Goal: Transaction & Acquisition: Purchase product/service

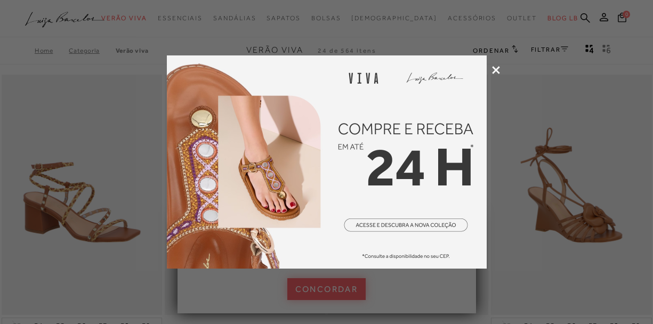
click at [338, 281] on div at bounding box center [326, 162] width 653 height 324
click at [490, 69] on div at bounding box center [326, 162] width 653 height 324
click at [498, 73] on icon at bounding box center [496, 70] width 8 height 8
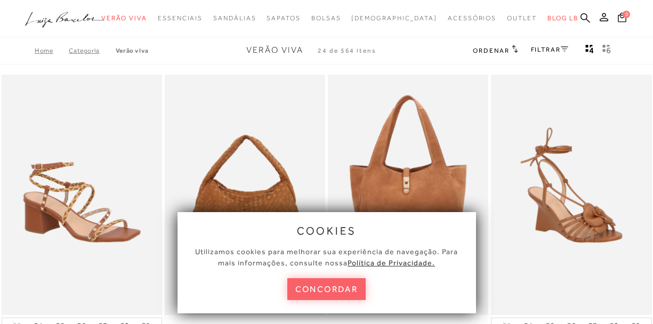
click at [319, 300] on div "cookies Utilizamos cookies para melhorar sua experiência de navegação. Para mai…" at bounding box center [327, 262] width 299 height 101
click at [317, 289] on button "concordar" at bounding box center [326, 289] width 79 height 22
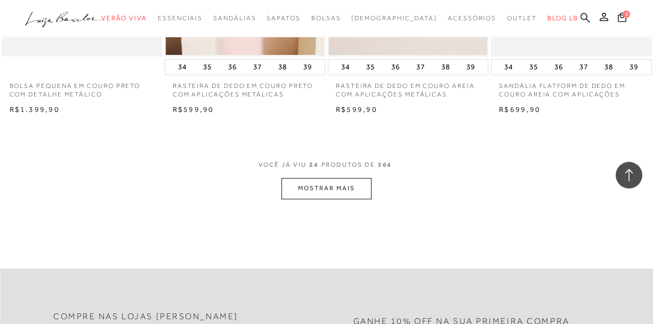
scroll to position [1869, 0]
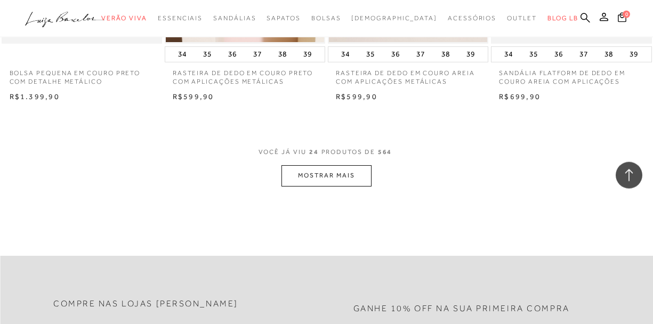
click at [301, 167] on button "MOSTRAR MAIS" at bounding box center [327, 175] width 90 height 21
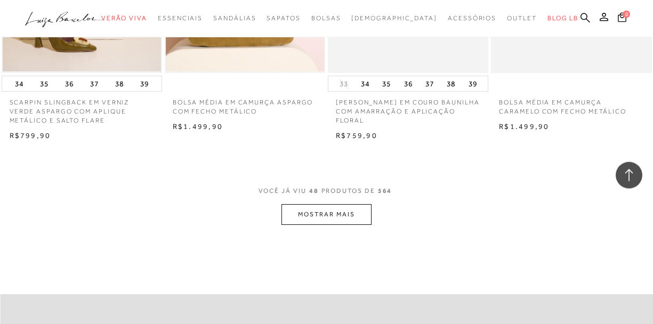
scroll to position [3754, 0]
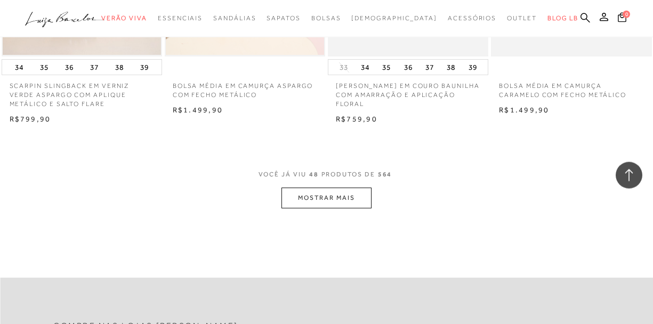
click at [312, 188] on button "MOSTRAR MAIS" at bounding box center [327, 198] width 90 height 21
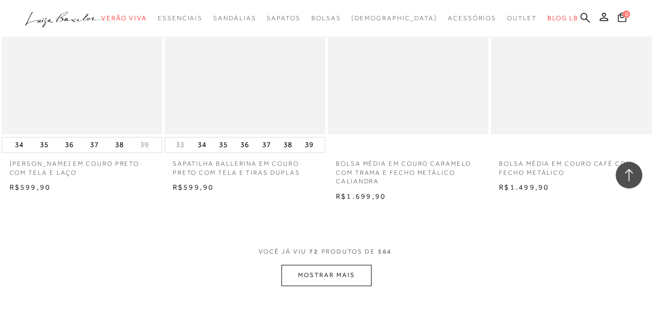
scroll to position [5620, 0]
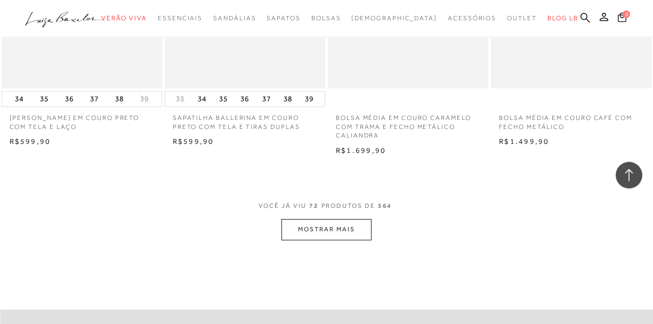
click at [336, 223] on button "MOSTRAR MAIS" at bounding box center [327, 229] width 90 height 21
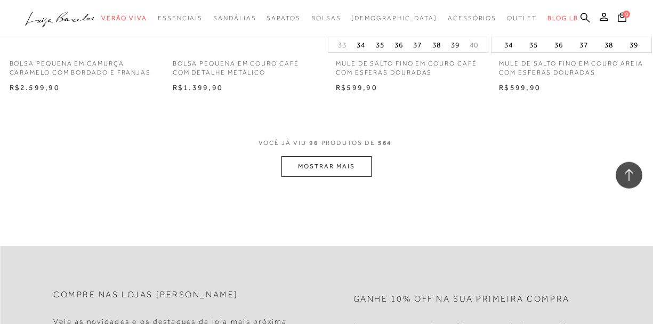
scroll to position [7600, 0]
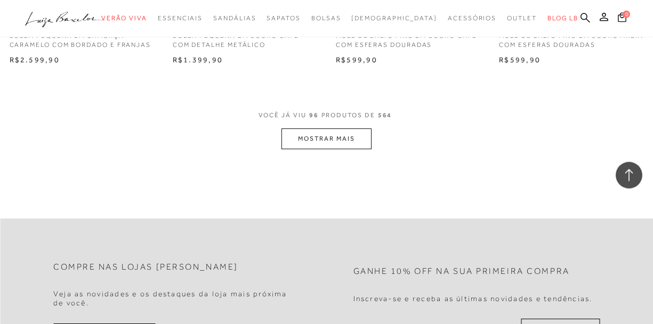
click at [328, 135] on button "MOSTRAR MAIS" at bounding box center [327, 139] width 90 height 21
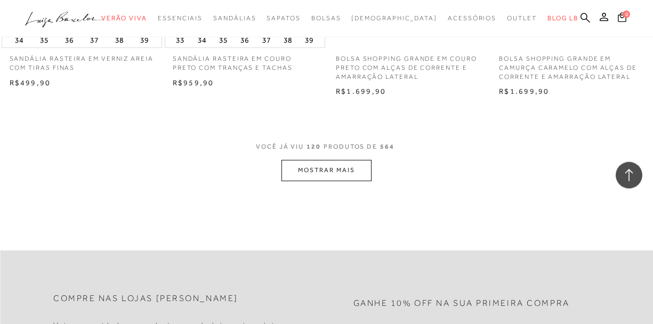
scroll to position [9477, 0]
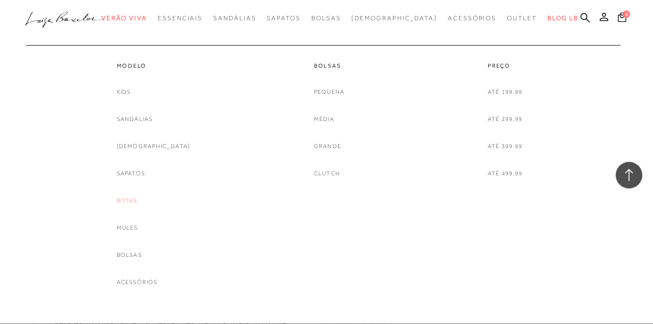
click at [138, 204] on link "Botas" at bounding box center [127, 200] width 21 height 11
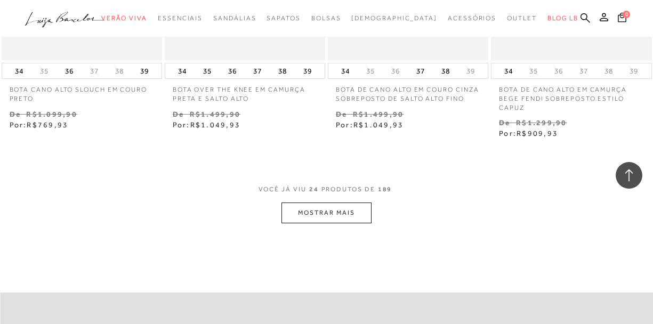
scroll to position [1892, 0]
click at [306, 216] on button "MOSTRAR MAIS" at bounding box center [327, 211] width 90 height 21
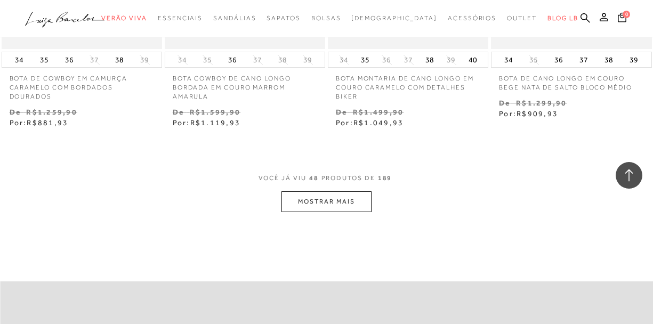
scroll to position [3861, 0]
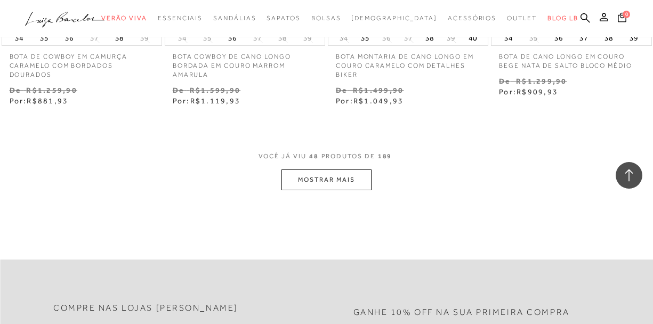
click at [316, 187] on button "MOSTRAR MAIS" at bounding box center [327, 180] width 90 height 21
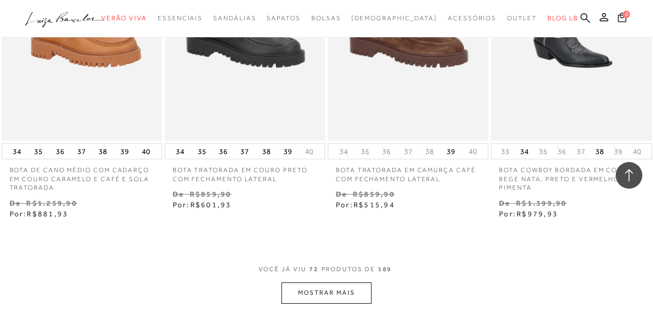
scroll to position [5770, 0]
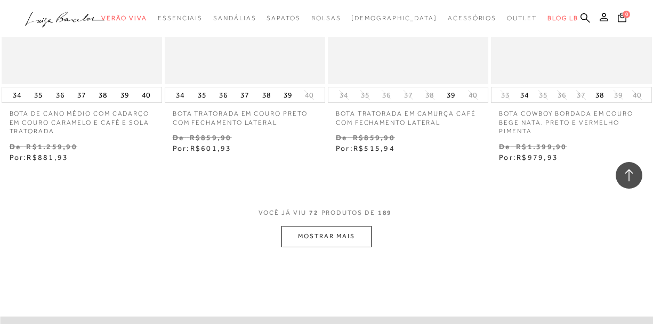
click at [336, 239] on button "MOSTRAR MAIS" at bounding box center [327, 236] width 90 height 21
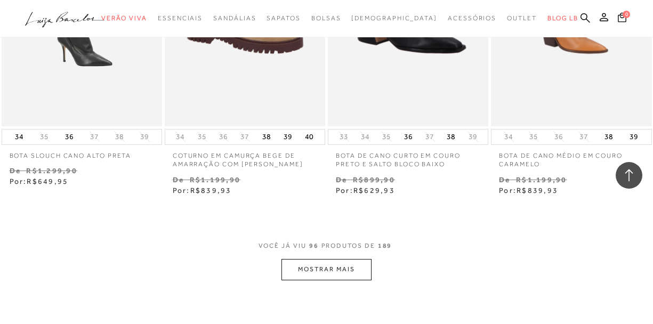
scroll to position [7740, 0]
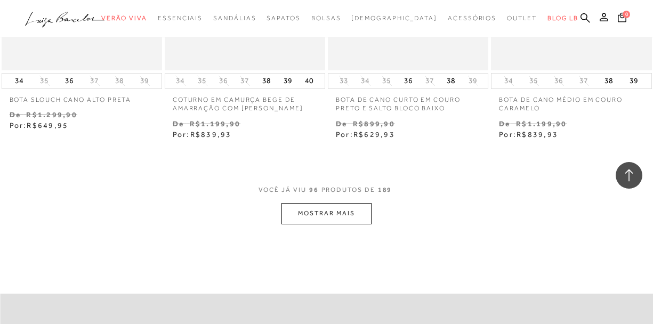
click at [331, 224] on button "MOSTRAR MAIS" at bounding box center [327, 213] width 90 height 21
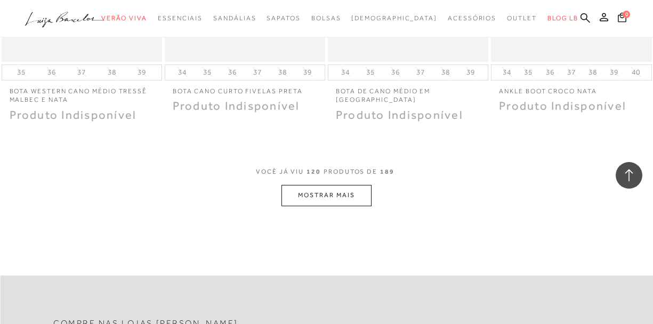
scroll to position [9681, 0]
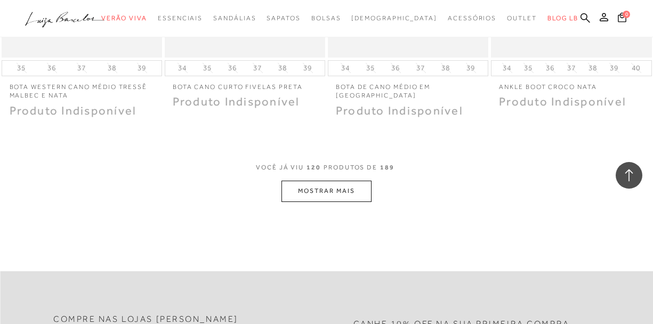
click at [331, 202] on button "MOSTRAR MAIS" at bounding box center [327, 191] width 90 height 21
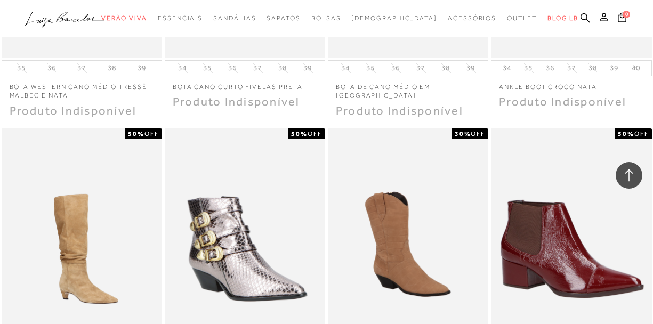
scroll to position [9879, 0]
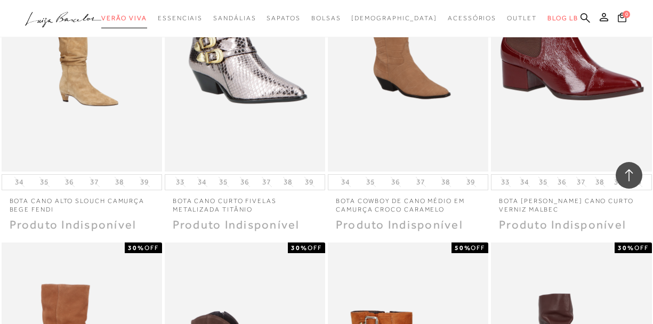
click at [144, 19] on span "Verão Viva" at bounding box center [124, 17] width 46 height 7
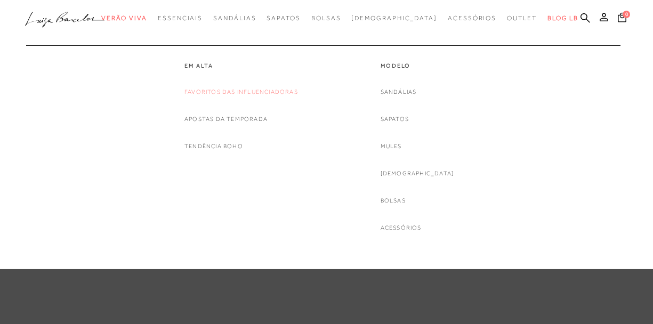
click at [212, 37] on div "categoryHeader .a{fill-rule:evenodd;} Verão Viva Em alta Favoritos das Influenc…" at bounding box center [318, 18] width 653 height 37
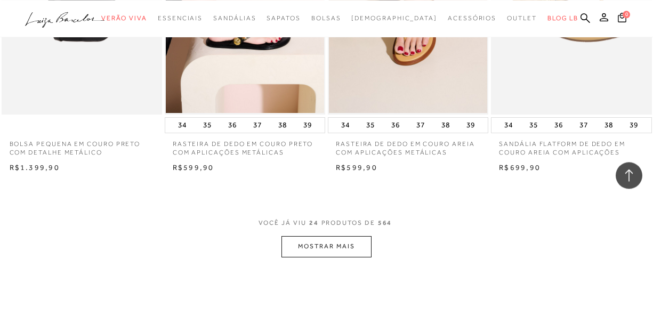
scroll to position [1945, 0]
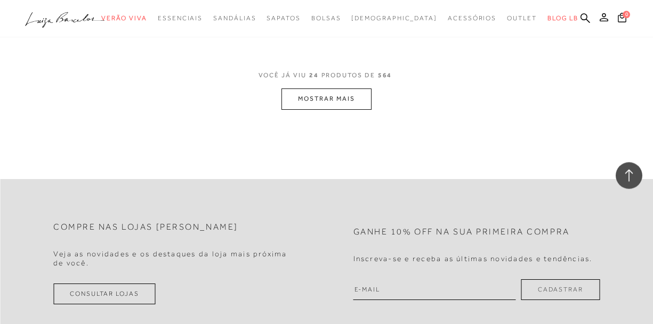
click at [332, 89] on button "MOSTRAR MAIS" at bounding box center [327, 99] width 90 height 21
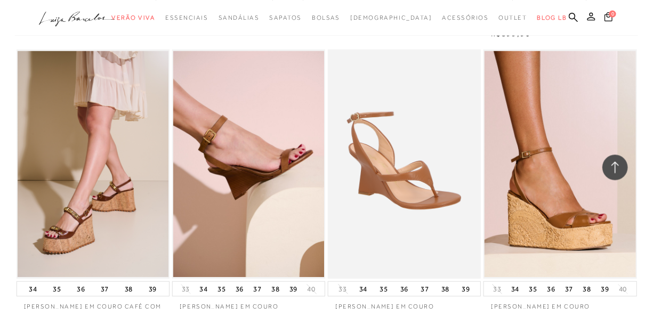
scroll to position [2625, 0]
